Goal: Information Seeking & Learning: Learn about a topic

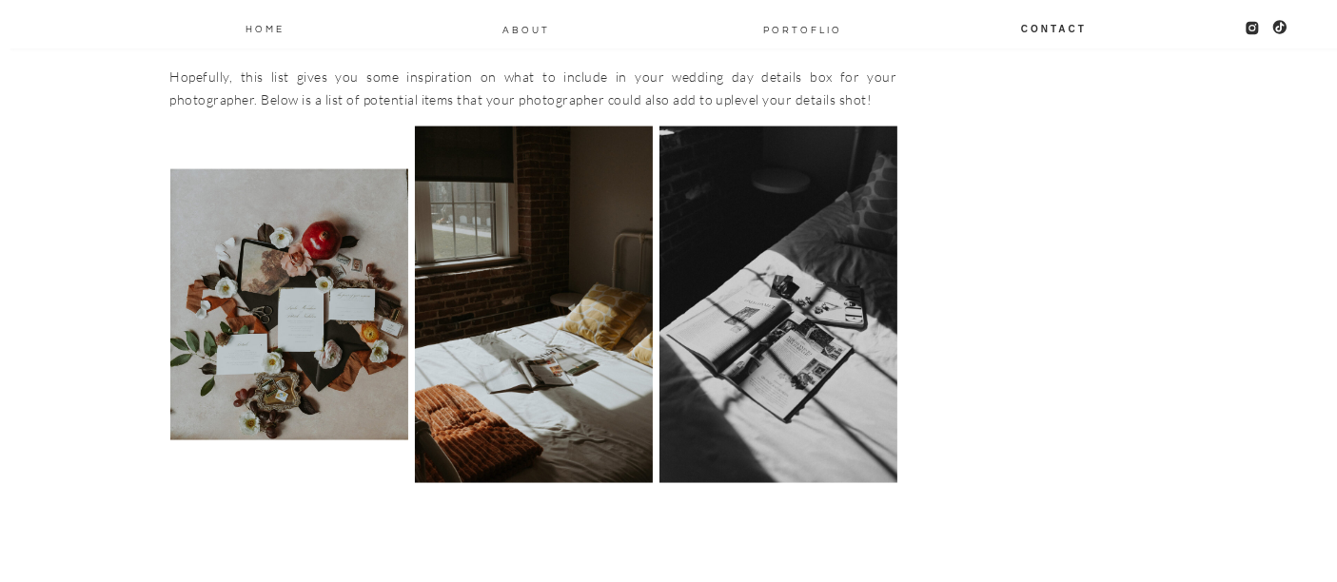
scroll to position [2864, 0]
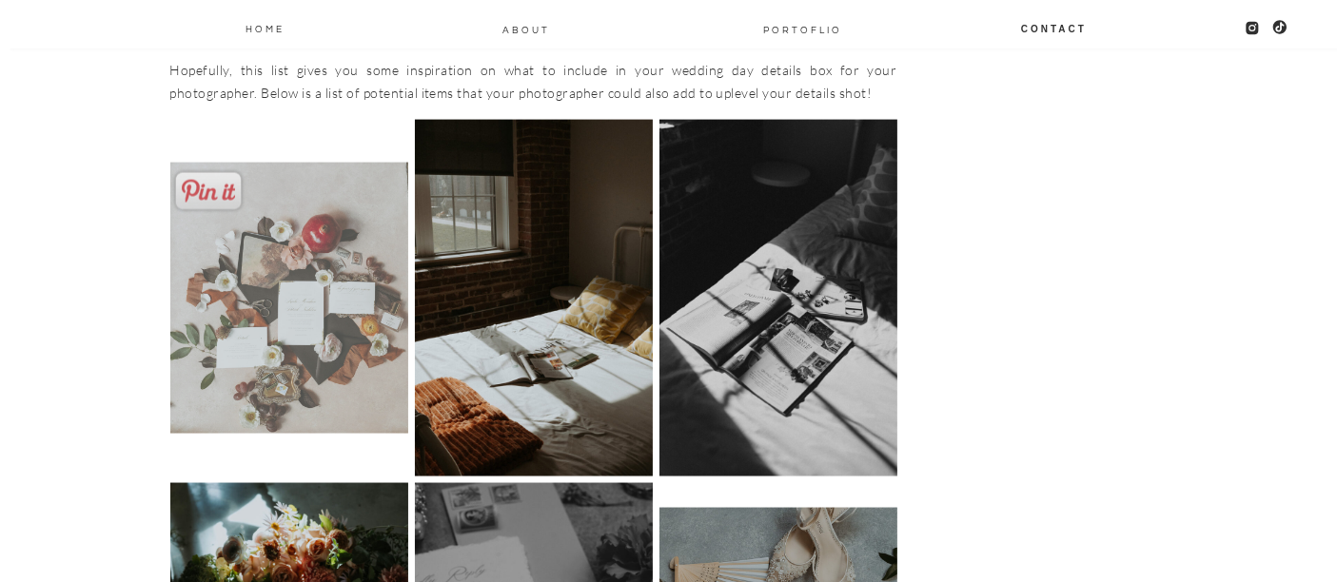
click at [328, 357] on img at bounding box center [289, 298] width 238 height 270
click at [286, 330] on img at bounding box center [289, 298] width 238 height 270
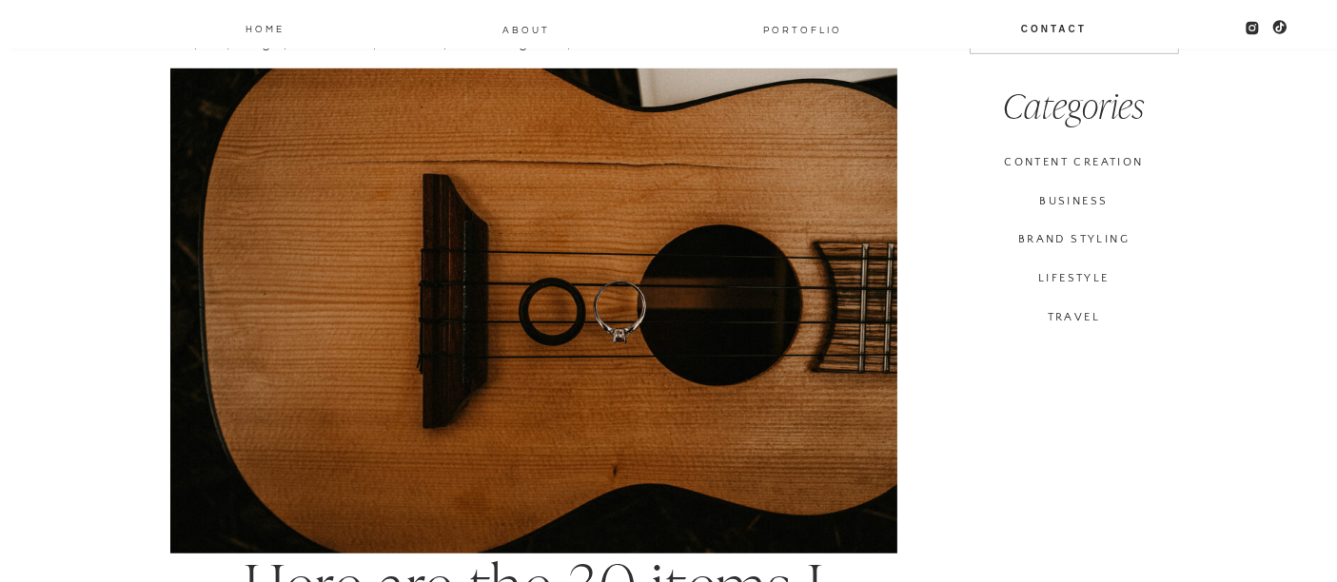
scroll to position [1313, 0]
